Goal: Communication & Community: Answer question/provide support

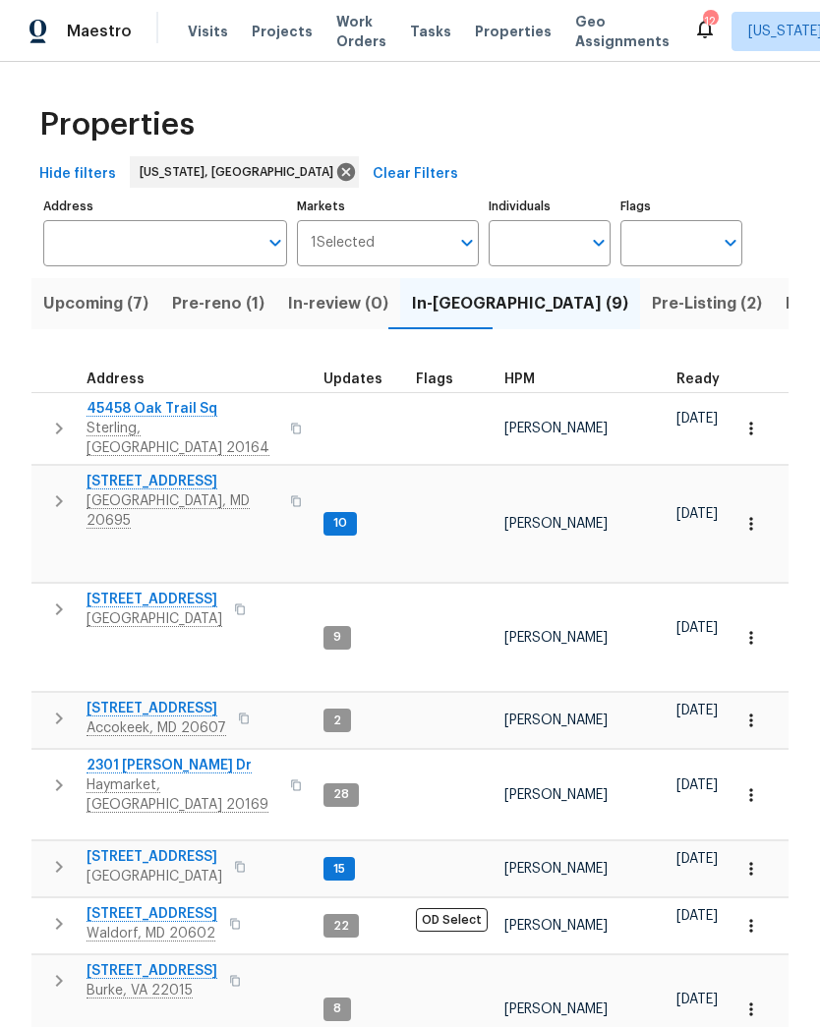
click at [227, 308] on span "Pre-reno (1)" at bounding box center [218, 304] width 92 height 28
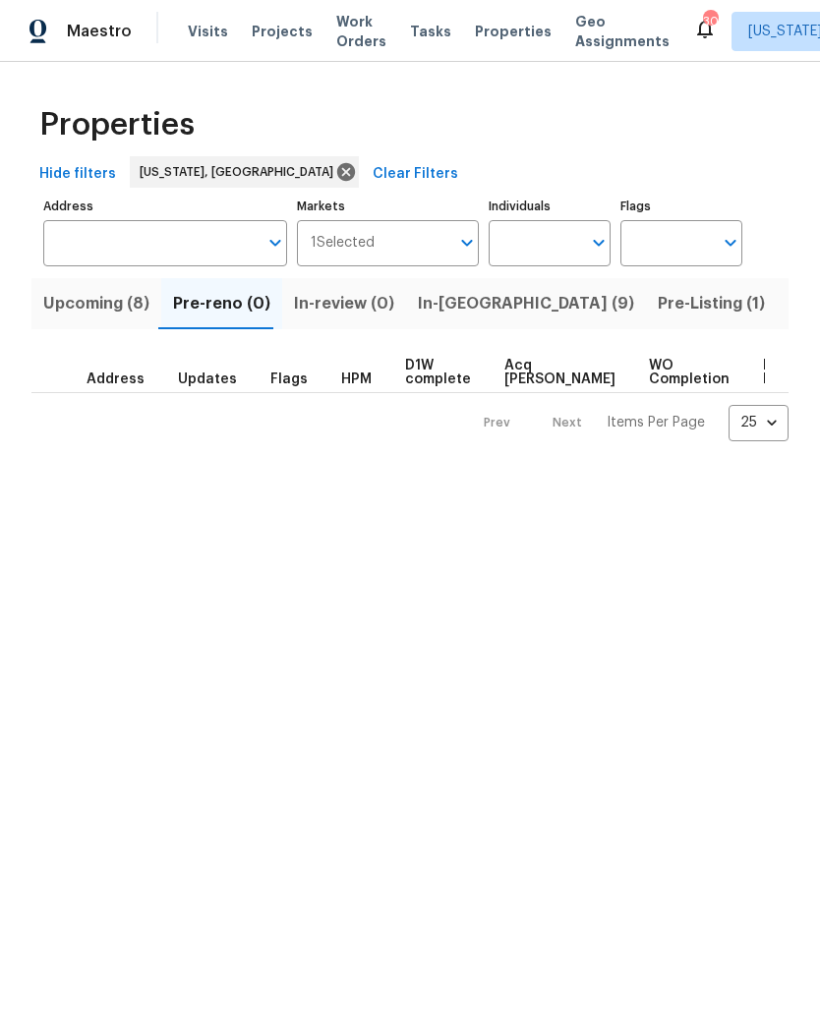
click at [339, 308] on span "In-review (0)" at bounding box center [344, 304] width 100 height 28
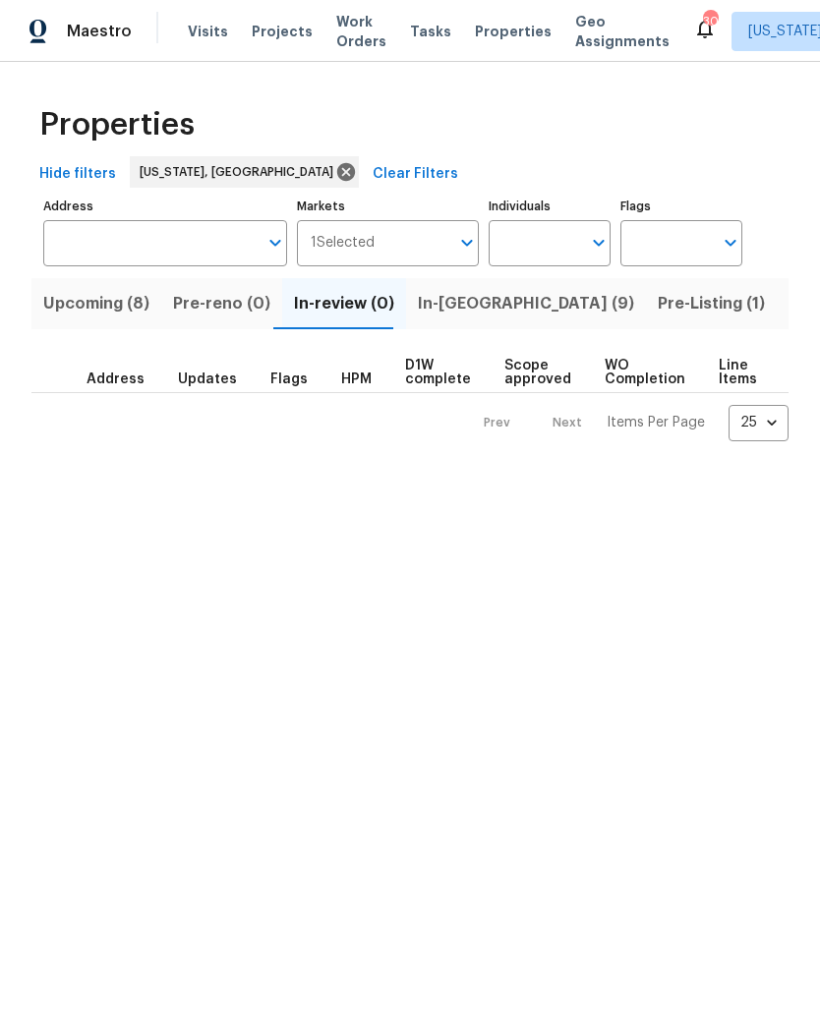
click at [455, 312] on span "In-reno (9)" at bounding box center [526, 304] width 216 height 28
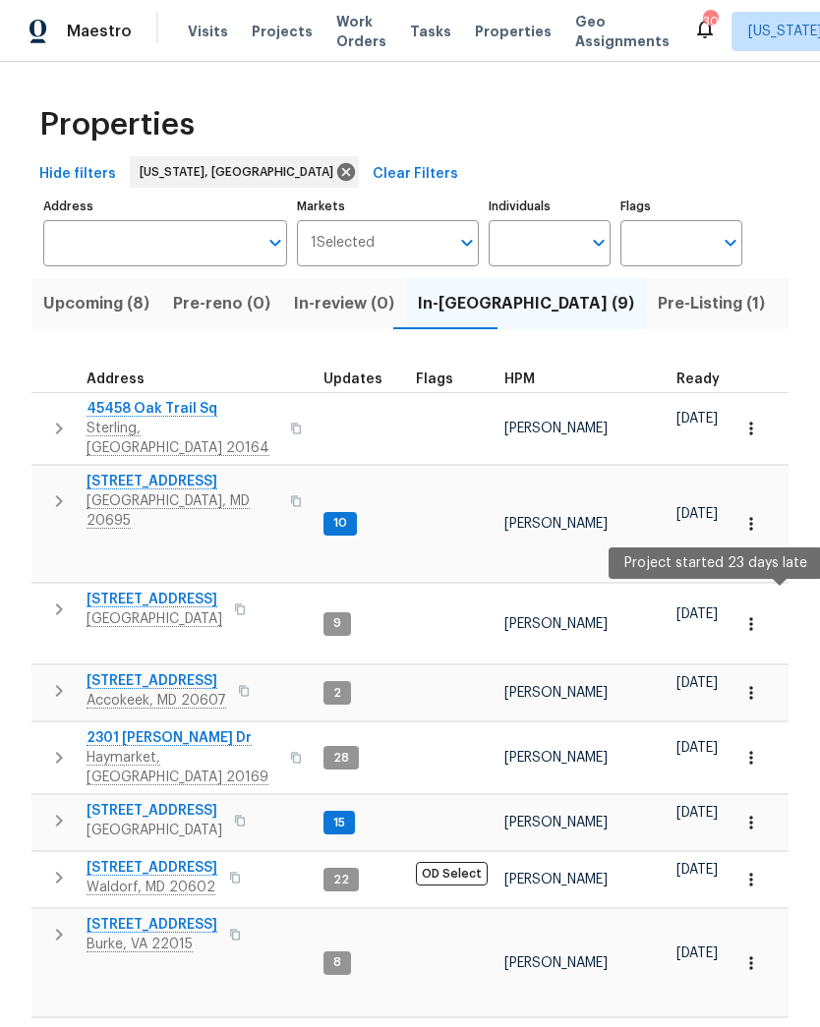
scroll to position [16, 0]
click at [169, 858] on span "[STREET_ADDRESS]" at bounding box center [151, 868] width 131 height 20
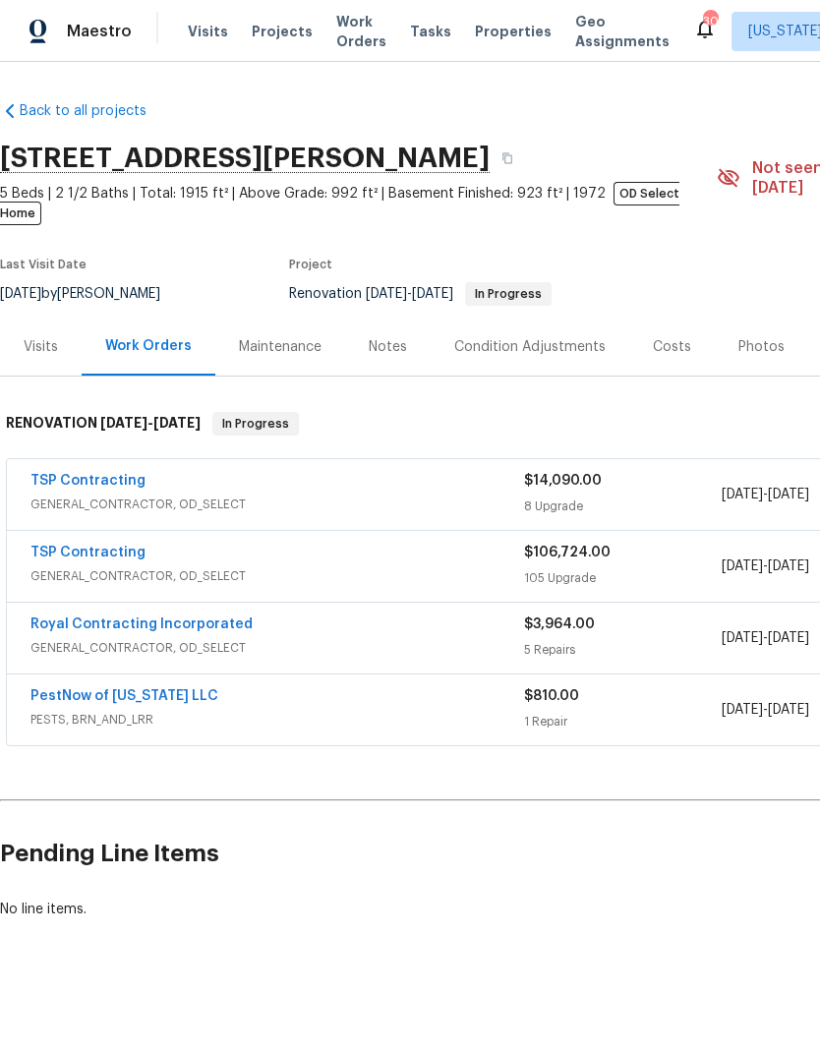
click at [105, 545] on link "TSP Contracting" at bounding box center [87, 552] width 115 height 14
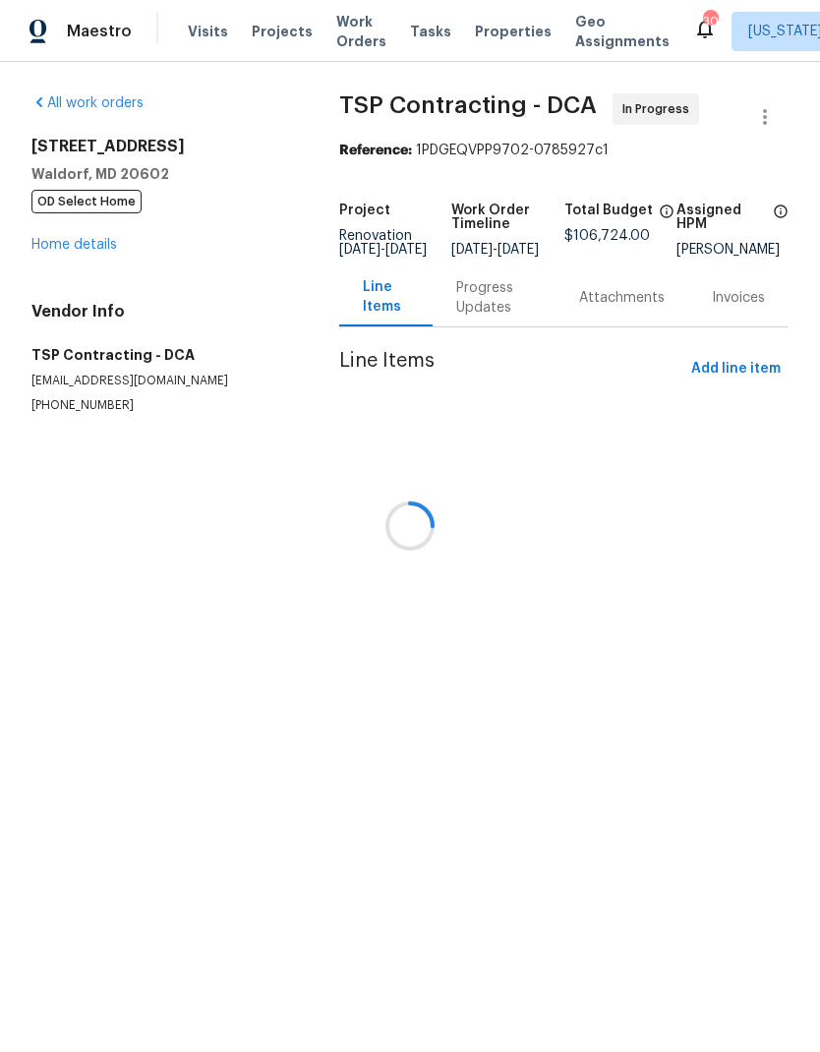
click at [469, 308] on div at bounding box center [410, 526] width 820 height 1052
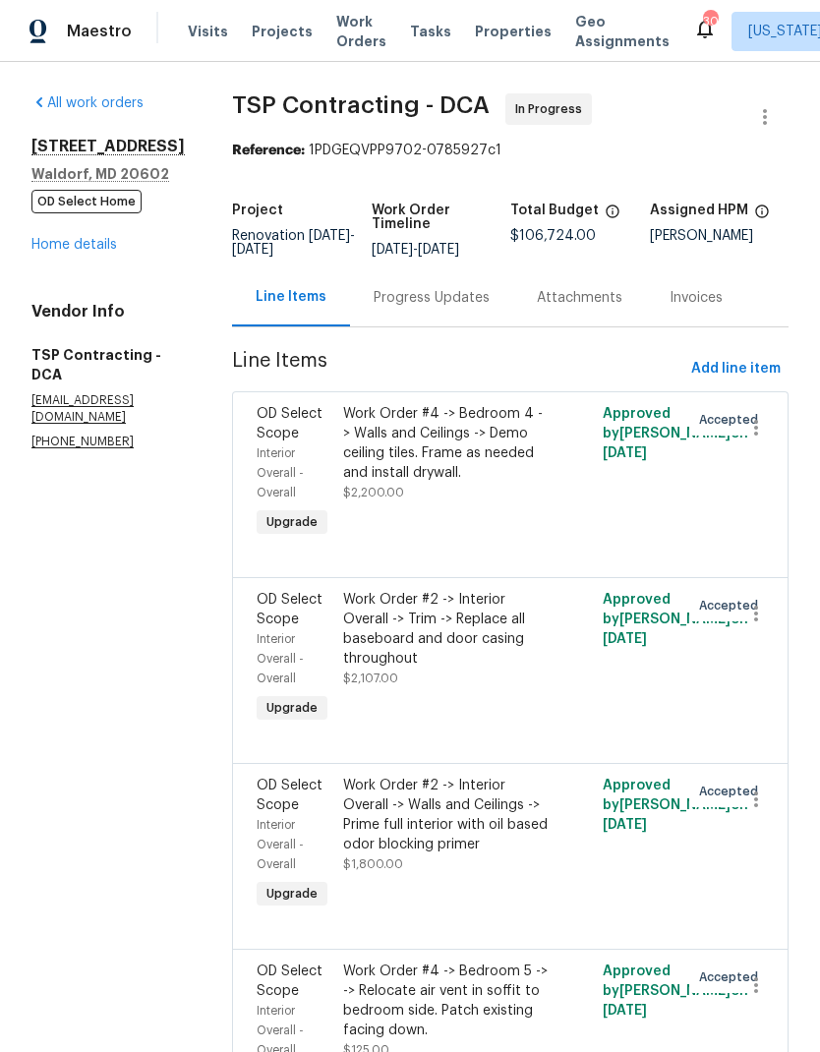
click at [416, 297] on div "Progress Updates" at bounding box center [431, 298] width 116 height 20
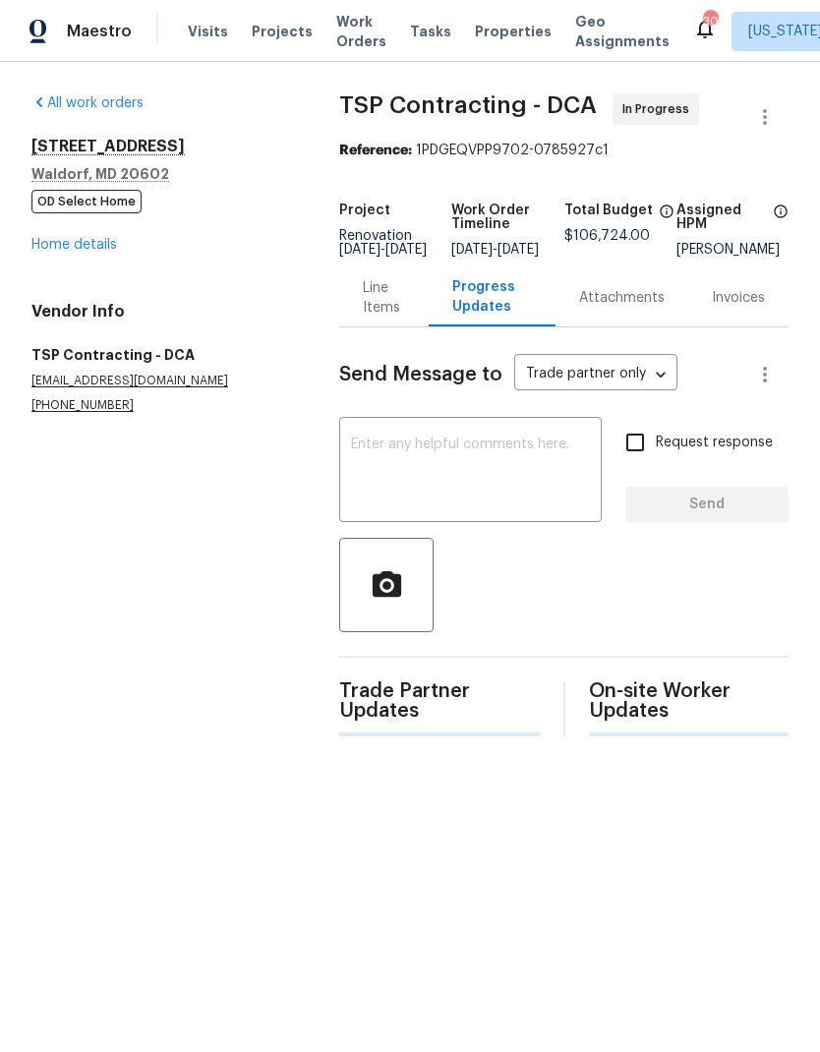
click at [452, 300] on div "Progress Updates" at bounding box center [492, 296] width 80 height 39
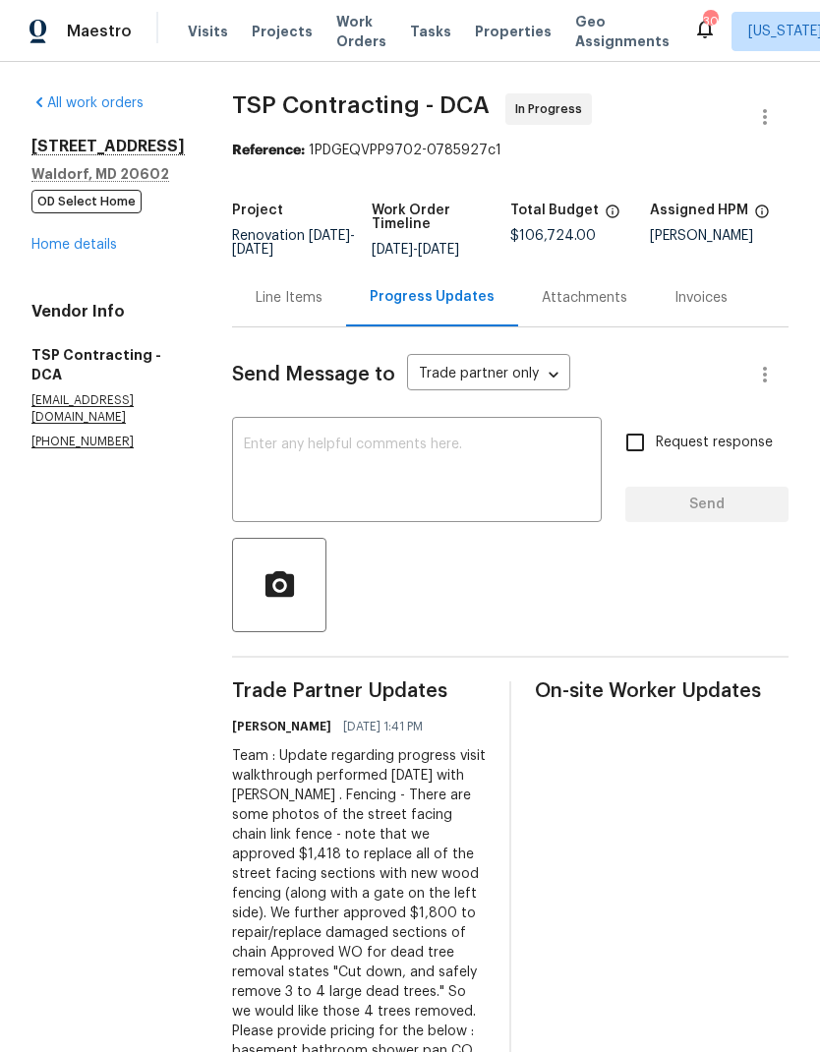
click at [475, 447] on textarea at bounding box center [417, 471] width 346 height 69
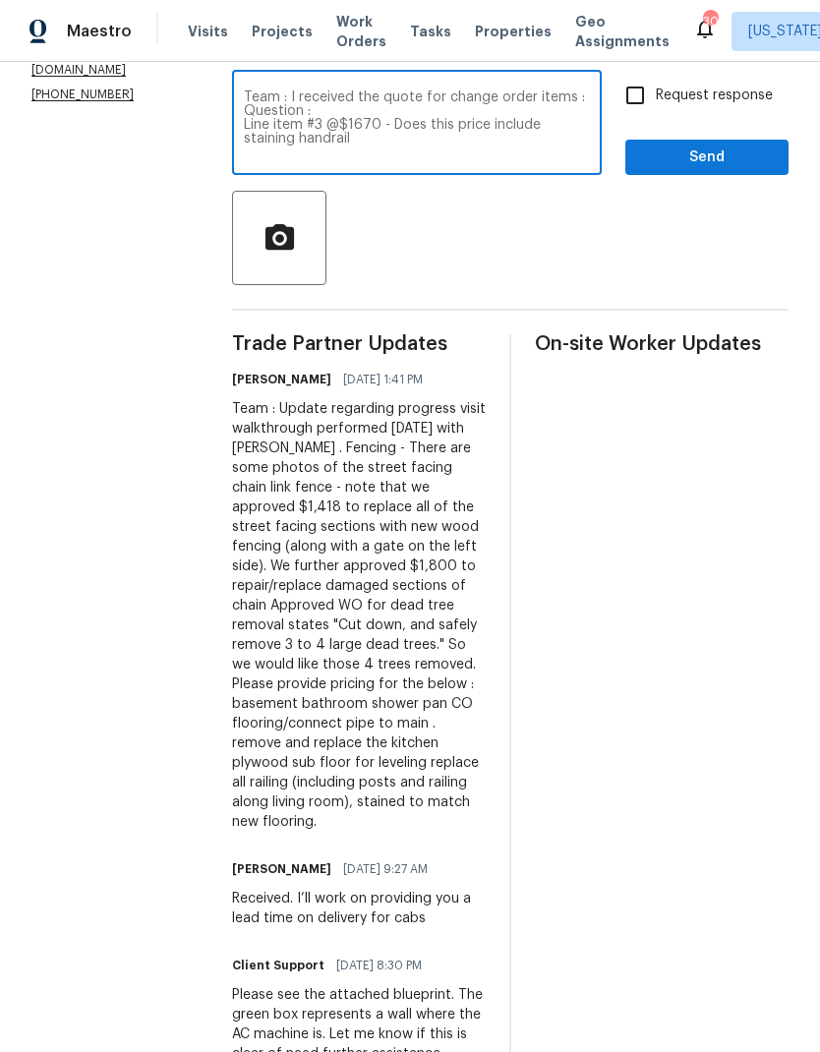
scroll to position [321, 185]
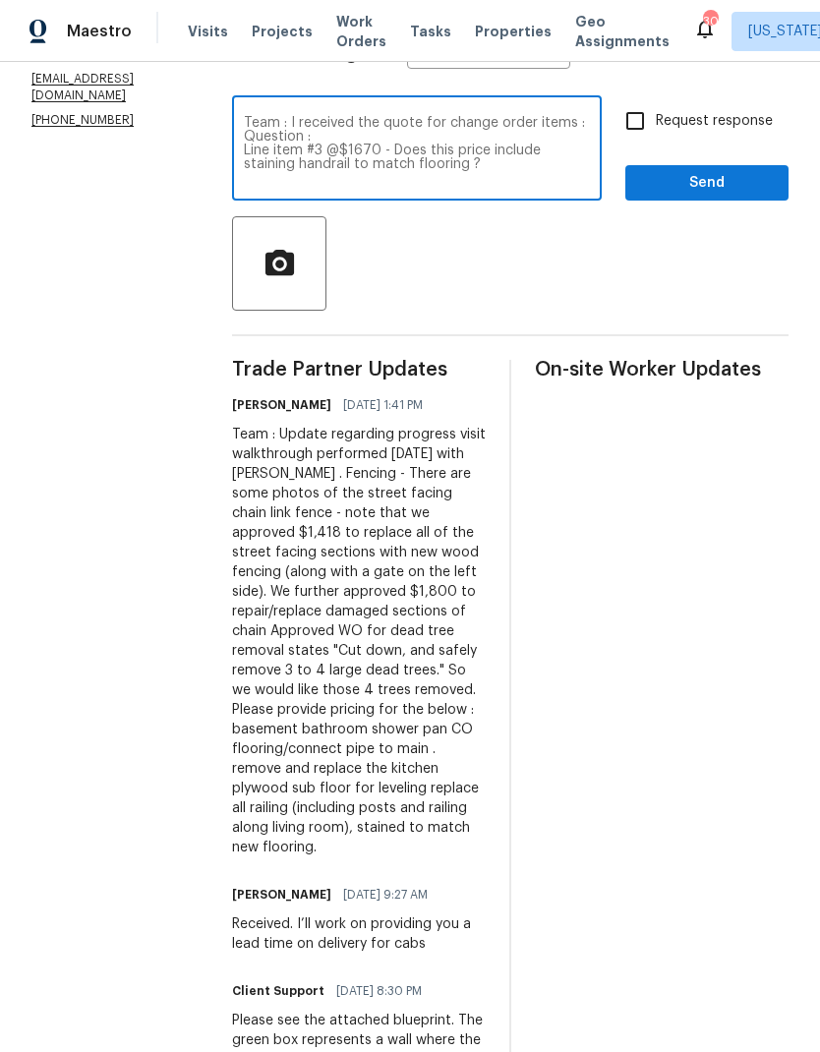
type textarea "Team : I received the quote for change order items : Question : Line item #3 @$…"
click at [232, 155] on div "Team : I received the quote for change order items : Question : Line item #3 @$…" at bounding box center [417, 150] width 370 height 100
click at [244, 158] on textarea "Team : I received the quote for change order items : Question : Line item #3 @$…" at bounding box center [417, 150] width 346 height 69
click at [253, 149] on textarea "Team : I received the quote for change order items : Question : Line item #3 @$…" at bounding box center [417, 150] width 346 height 69
click at [250, 171] on textarea "Team : I received the quote for change order items : Question : Line item #3 @$…" at bounding box center [417, 150] width 346 height 69
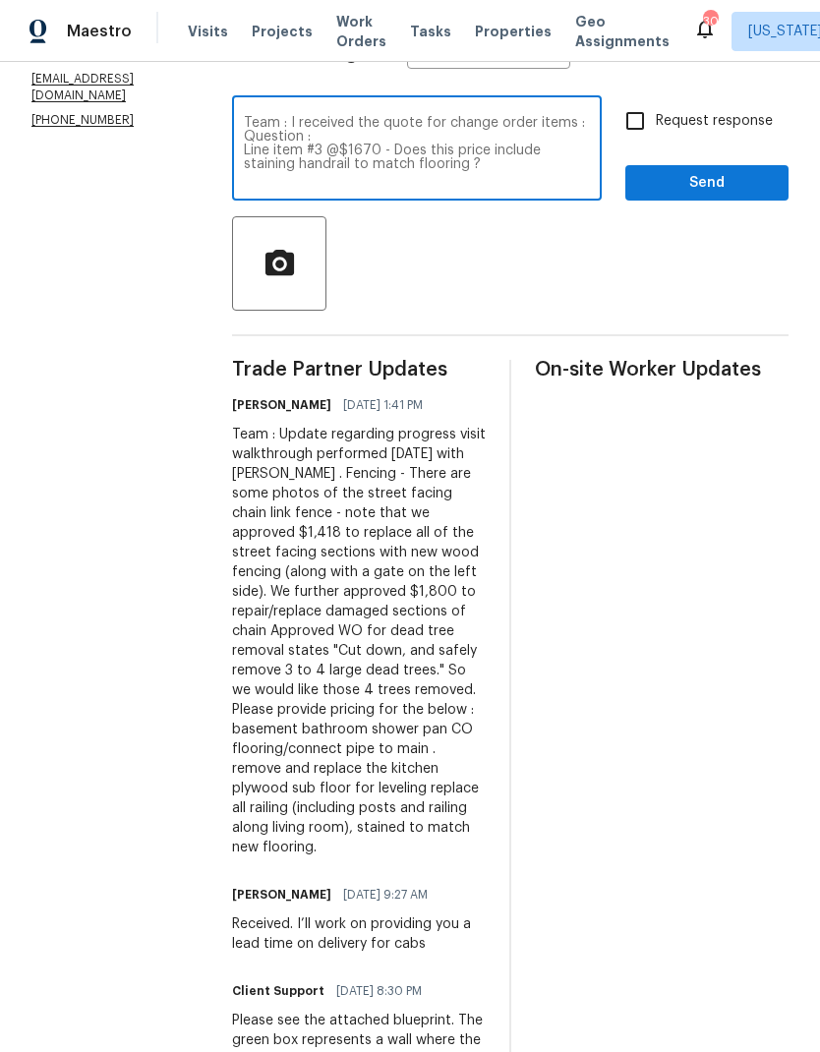
click at [614, 126] on input "Request response" at bounding box center [634, 120] width 41 height 41
checkbox input "true"
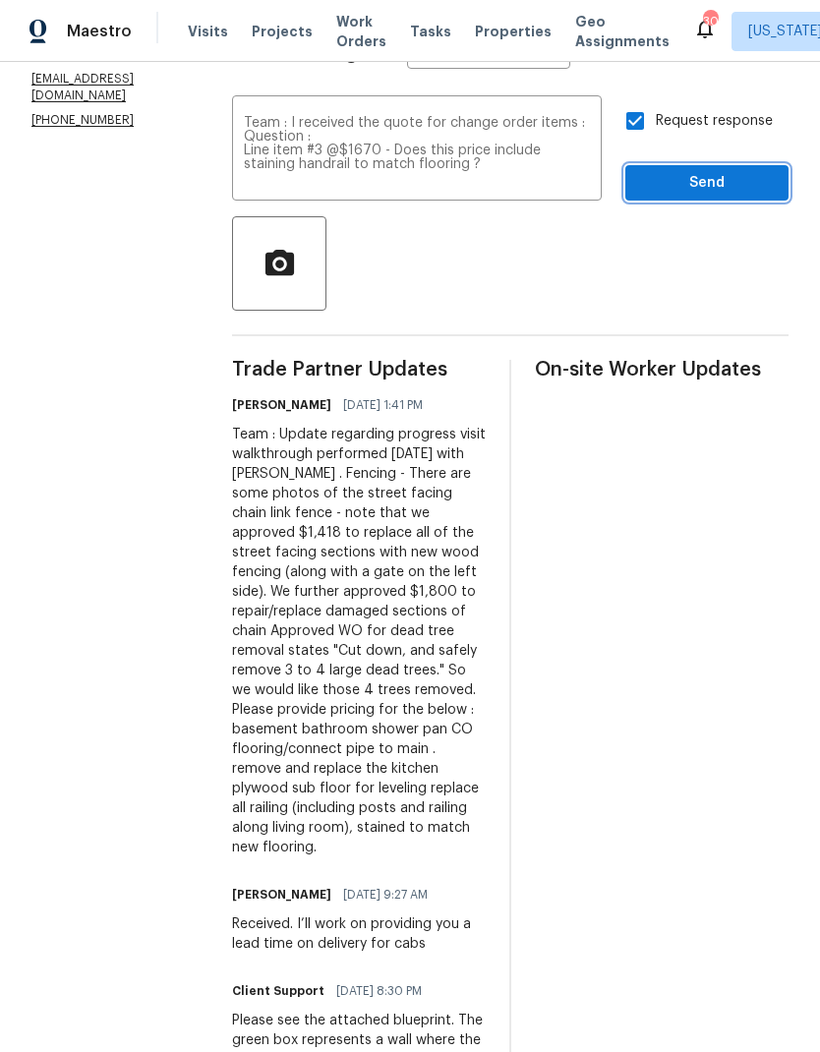
click at [641, 182] on span "Send" at bounding box center [707, 183] width 132 height 25
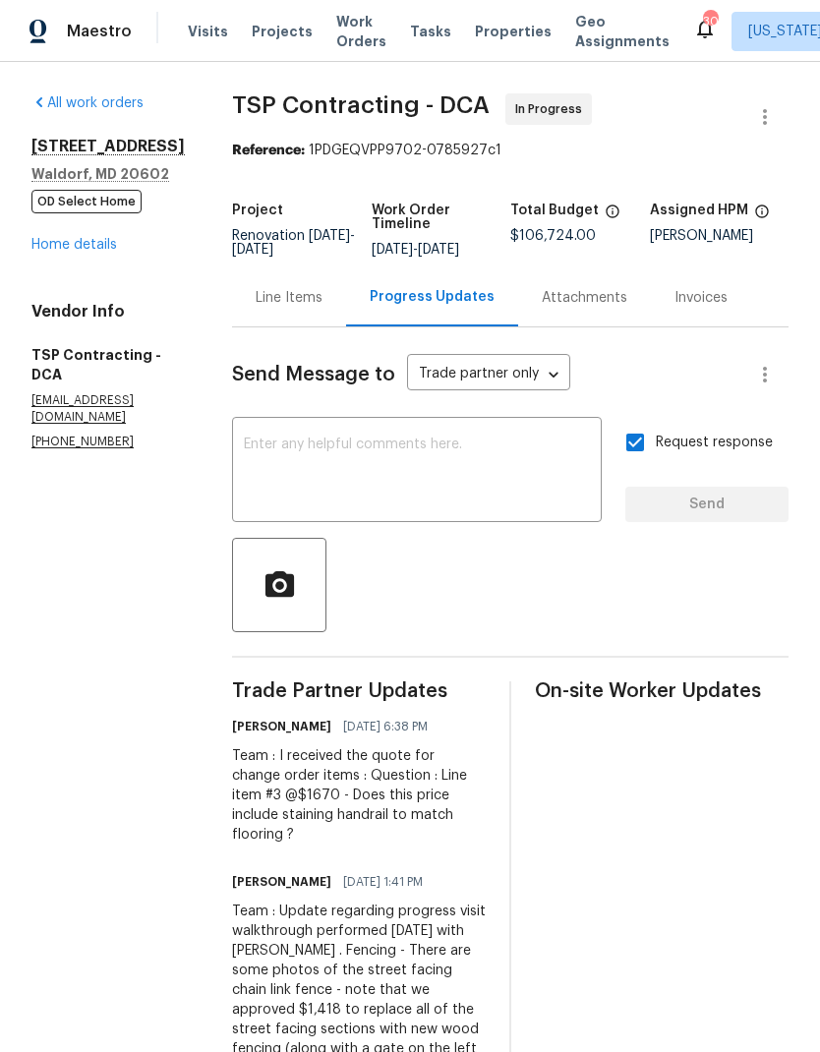
click at [95, 252] on link "Home details" at bounding box center [73, 245] width 85 height 14
